Goal: Information Seeking & Learning: Find specific fact

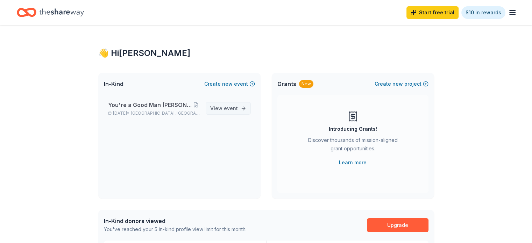
click at [222, 111] on span "View event" at bounding box center [224, 108] width 28 height 8
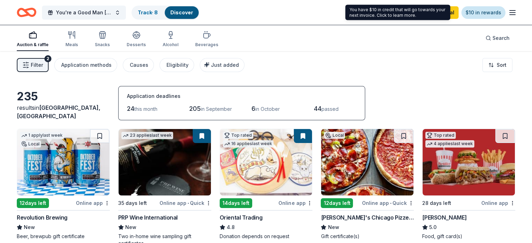
click at [468, 12] on link "$10 in rewards" at bounding box center [483, 12] width 44 height 13
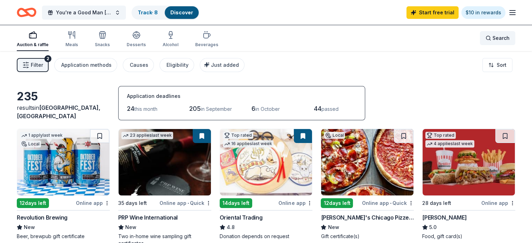
click at [492, 34] on span "Search" at bounding box center [500, 38] width 17 height 8
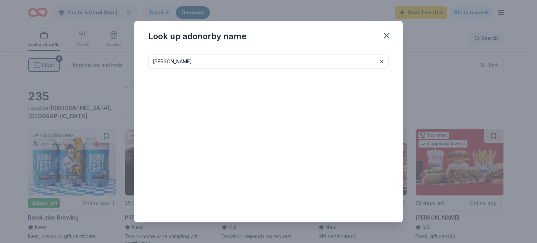
type input "[PERSON_NAME]"
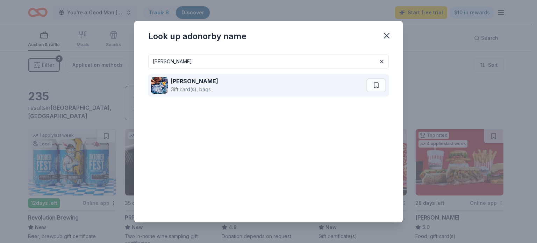
click at [284, 82] on div "[PERSON_NAME] Gift card(s), bags" at bounding box center [258, 85] width 215 height 22
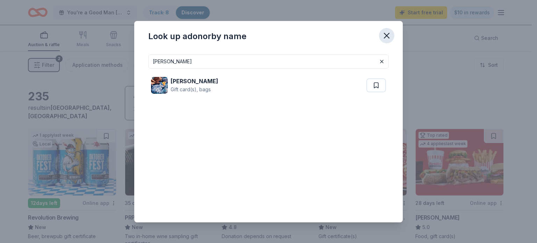
click at [384, 32] on icon "button" at bounding box center [387, 36] width 10 height 10
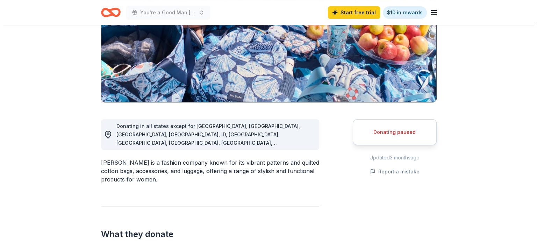
scroll to position [110, 0]
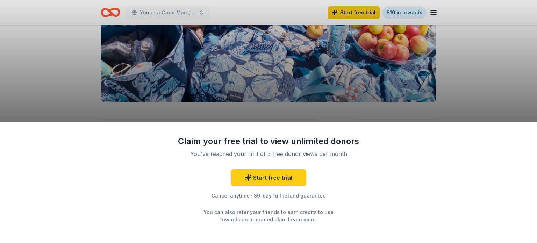
click at [477, 98] on div "Claim your free trial to view unlimited donors You've reached your limit of 5 f…" at bounding box center [268, 121] width 537 height 243
click at [73, 56] on div "Claim your free trial to view unlimited donors You've reached your limit of 5 f…" at bounding box center [268, 121] width 537 height 243
